Goal: Transaction & Acquisition: Purchase product/service

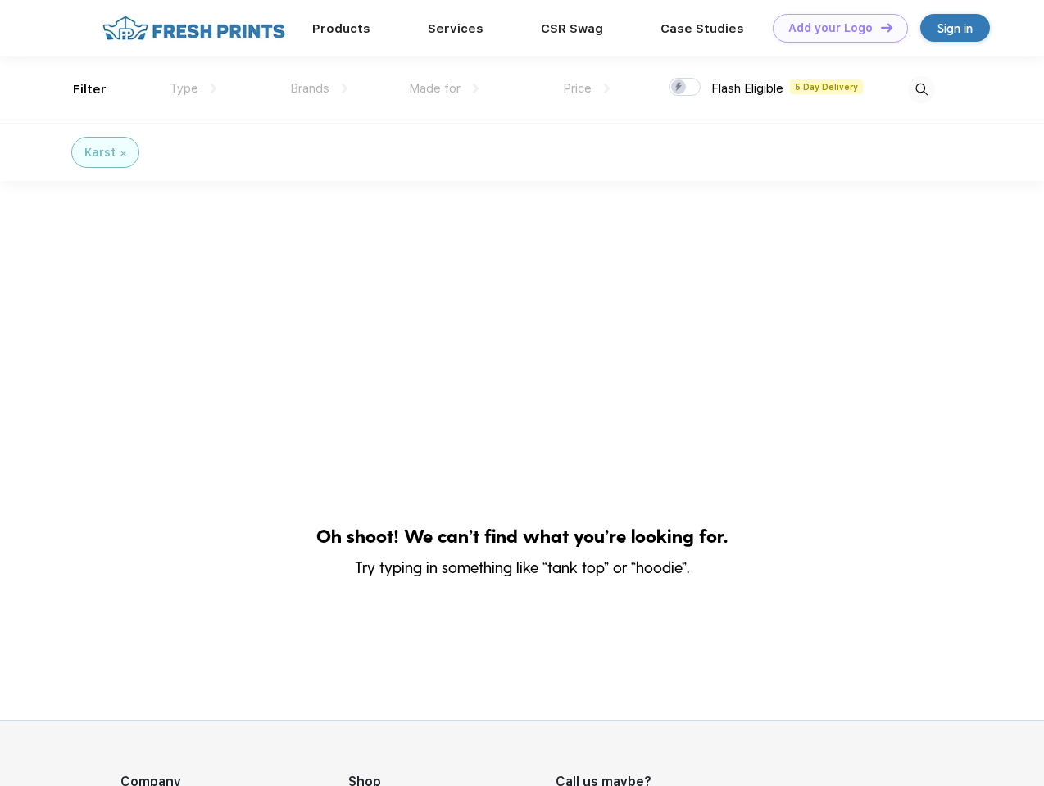
scroll to position [1, 0]
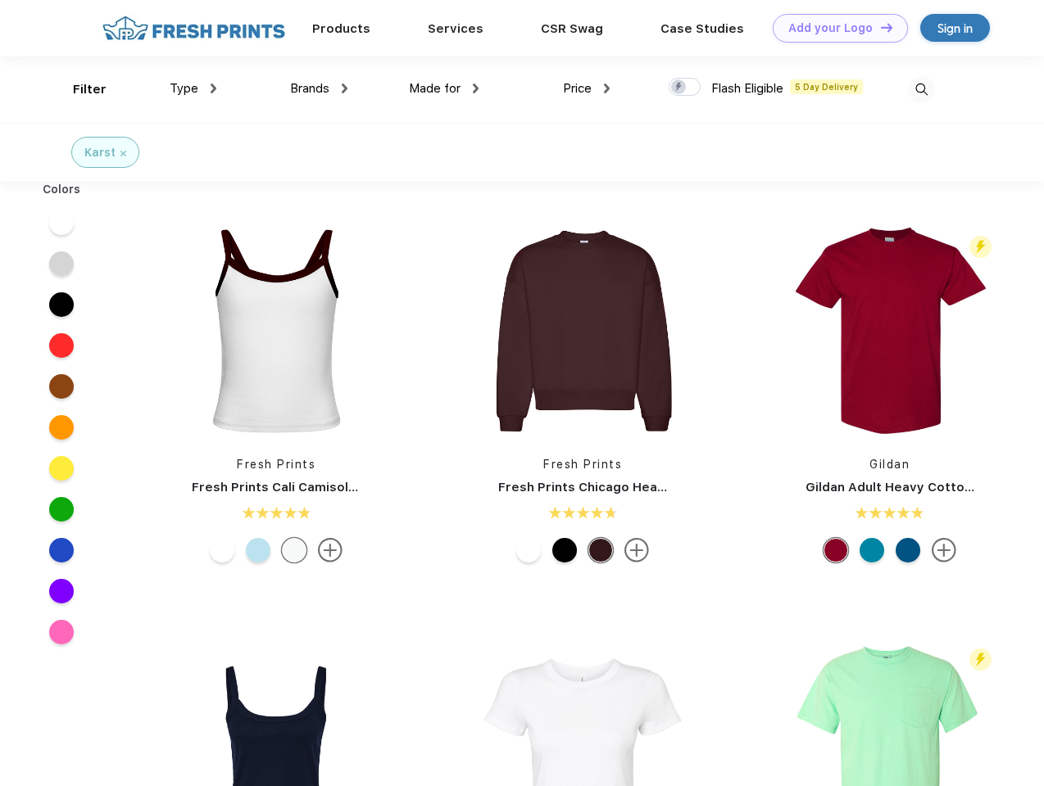
click at [834, 28] on link "Add your Logo Design Tool" at bounding box center [839, 28] width 135 height 29
click at [0, 0] on div "Design Tool" at bounding box center [0, 0] width 0 height 0
click at [879, 27] on link "Add your Logo Design Tool" at bounding box center [839, 28] width 135 height 29
click at [79, 89] on div "Filter" at bounding box center [90, 89] width 34 height 19
click at [193, 88] on span "Type" at bounding box center [184, 88] width 29 height 15
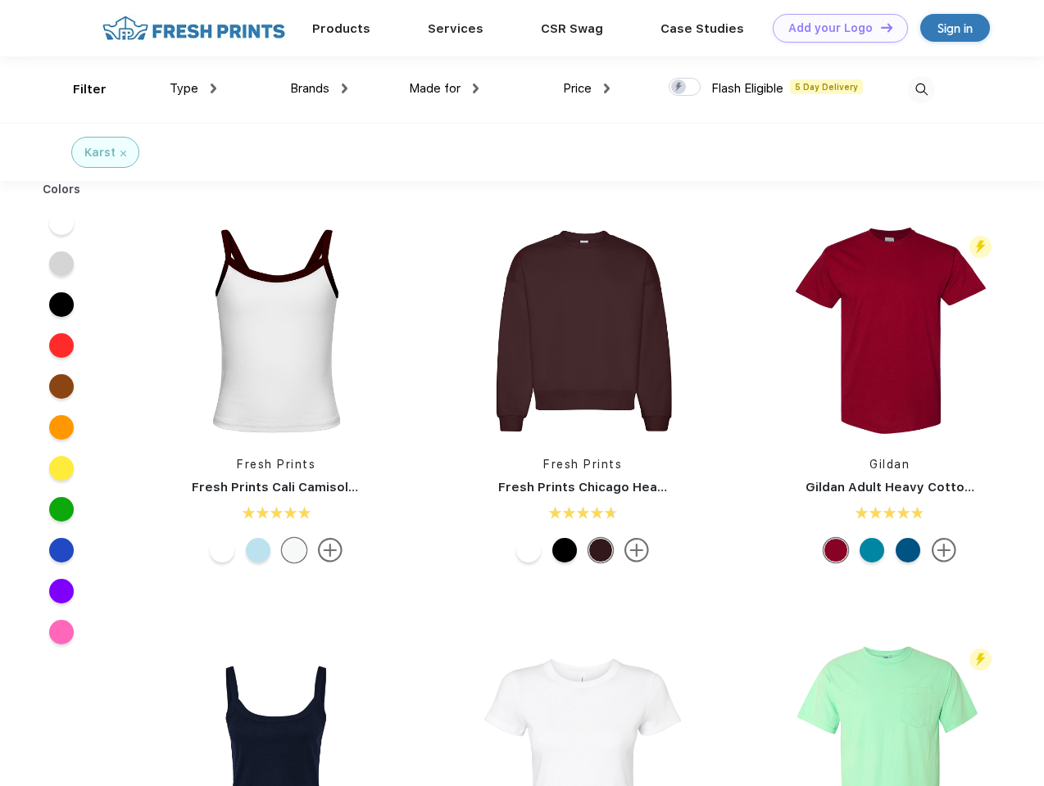
click at [319, 88] on span "Brands" at bounding box center [309, 88] width 39 height 15
click at [444, 88] on span "Made for" at bounding box center [435, 88] width 52 height 15
click at [586, 88] on span "Price" at bounding box center [577, 88] width 29 height 15
click at [685, 88] on div at bounding box center [684, 87] width 32 height 18
click at [679, 88] on input "checkbox" at bounding box center [673, 82] width 11 height 11
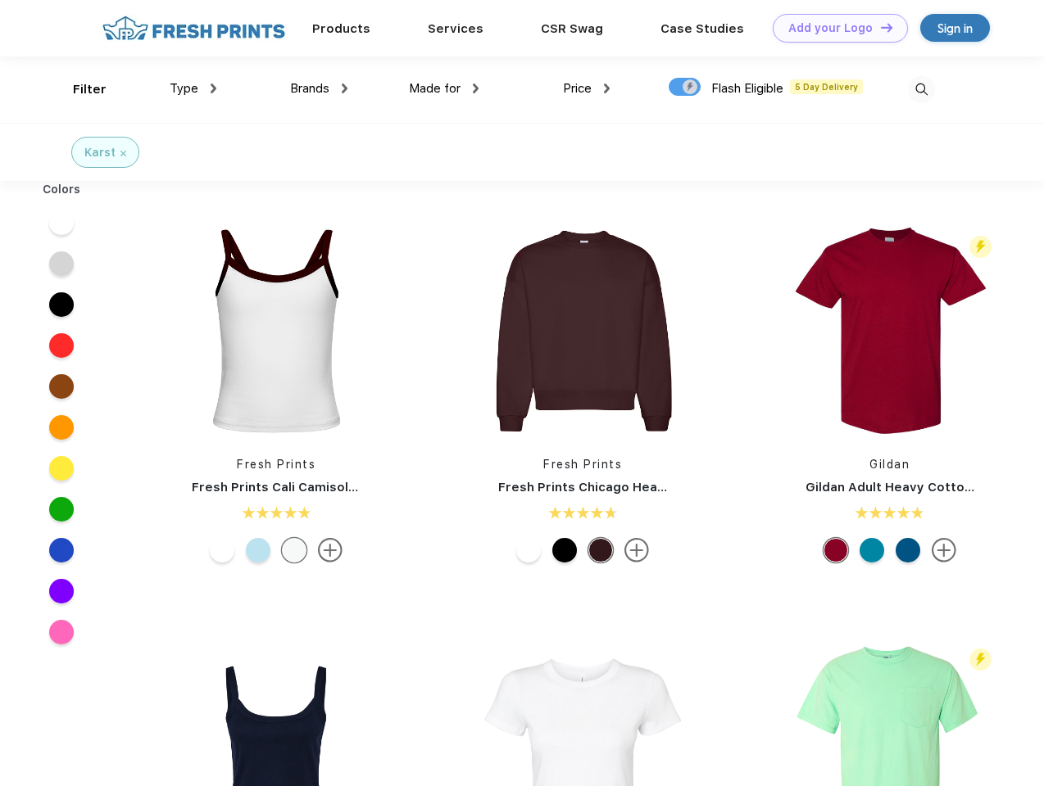
click at [921, 89] on img at bounding box center [921, 89] width 27 height 27
